Goal: Task Accomplishment & Management: Manage account settings

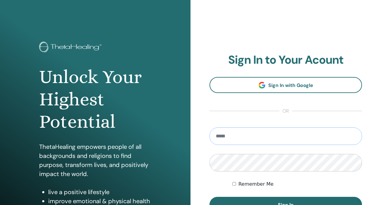
type input "**********"
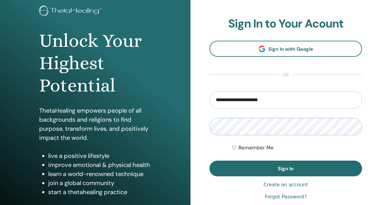
scroll to position [40, 0]
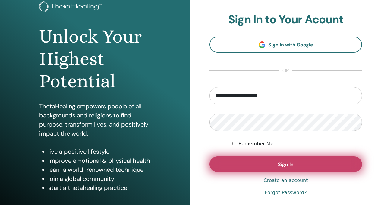
click at [287, 161] on span "Sign In" at bounding box center [286, 164] width 16 height 6
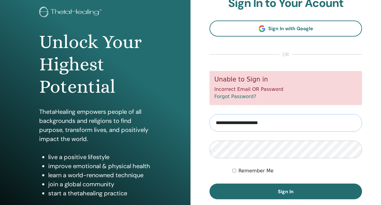
scroll to position [35, 0]
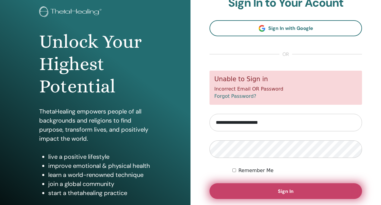
click at [264, 190] on button "Sign In" at bounding box center [286, 191] width 153 height 16
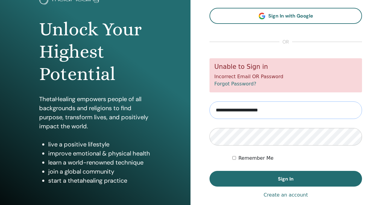
scroll to position [48, 0]
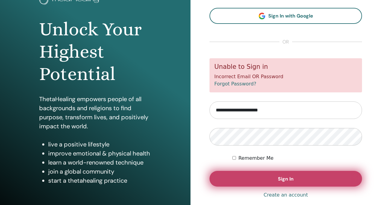
click at [282, 176] on span "Sign In" at bounding box center [286, 178] width 16 height 6
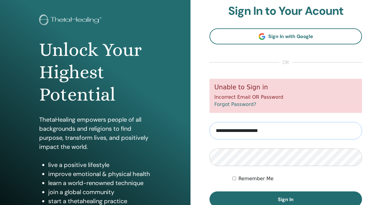
scroll to position [54, 0]
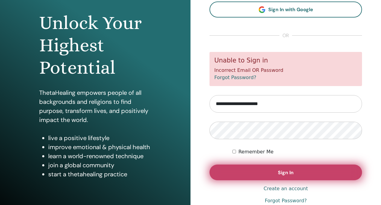
click at [264, 169] on button "Sign In" at bounding box center [286, 172] width 153 height 16
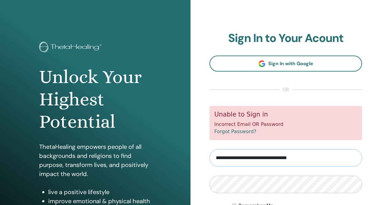
drag, startPoint x: 252, startPoint y: 157, endPoint x: 178, endPoint y: 156, distance: 74.5
click at [178, 156] on div "Unlock Your Highest Potential ThetaHealing empowers people of all backgrounds a…" at bounding box center [190, 144] width 381 height 289
type input "**********"
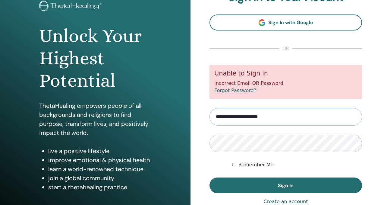
scroll to position [43, 0]
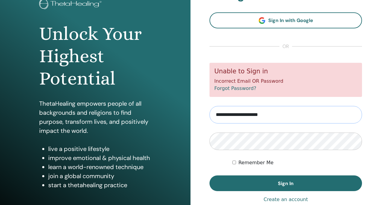
drag, startPoint x: 278, startPoint y: 115, endPoint x: 188, endPoint y: 110, distance: 90.3
click at [188, 110] on div "Unlock Your Highest Potential ThetaHealing empowers people of all backgrounds a…" at bounding box center [190, 101] width 381 height 289
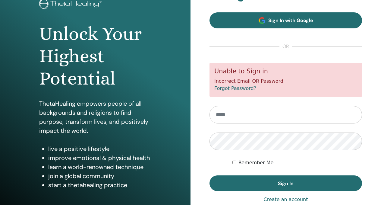
click at [239, 21] on link "Sign In with Google" at bounding box center [286, 20] width 153 height 16
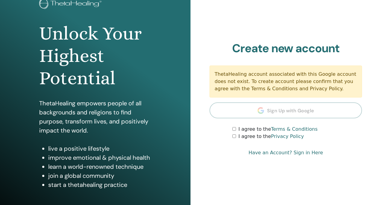
scroll to position [49, 0]
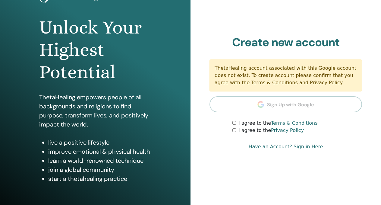
click at [237, 124] on div "I agree to the Terms & Conditions" at bounding box center [297, 122] width 130 height 7
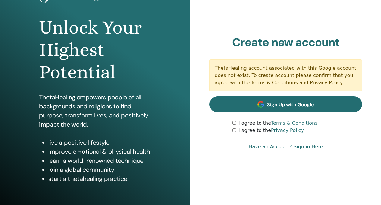
click at [274, 107] on span "Sign Up with Google" at bounding box center [290, 104] width 47 height 6
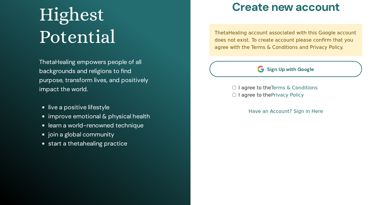
scroll to position [79, 0]
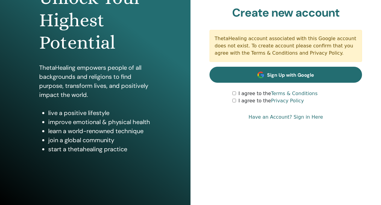
click at [269, 76] on span "Sign Up with Google" at bounding box center [290, 75] width 47 height 6
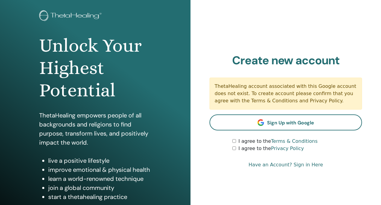
scroll to position [31, 0]
